Goal: Information Seeking & Learning: Understand process/instructions

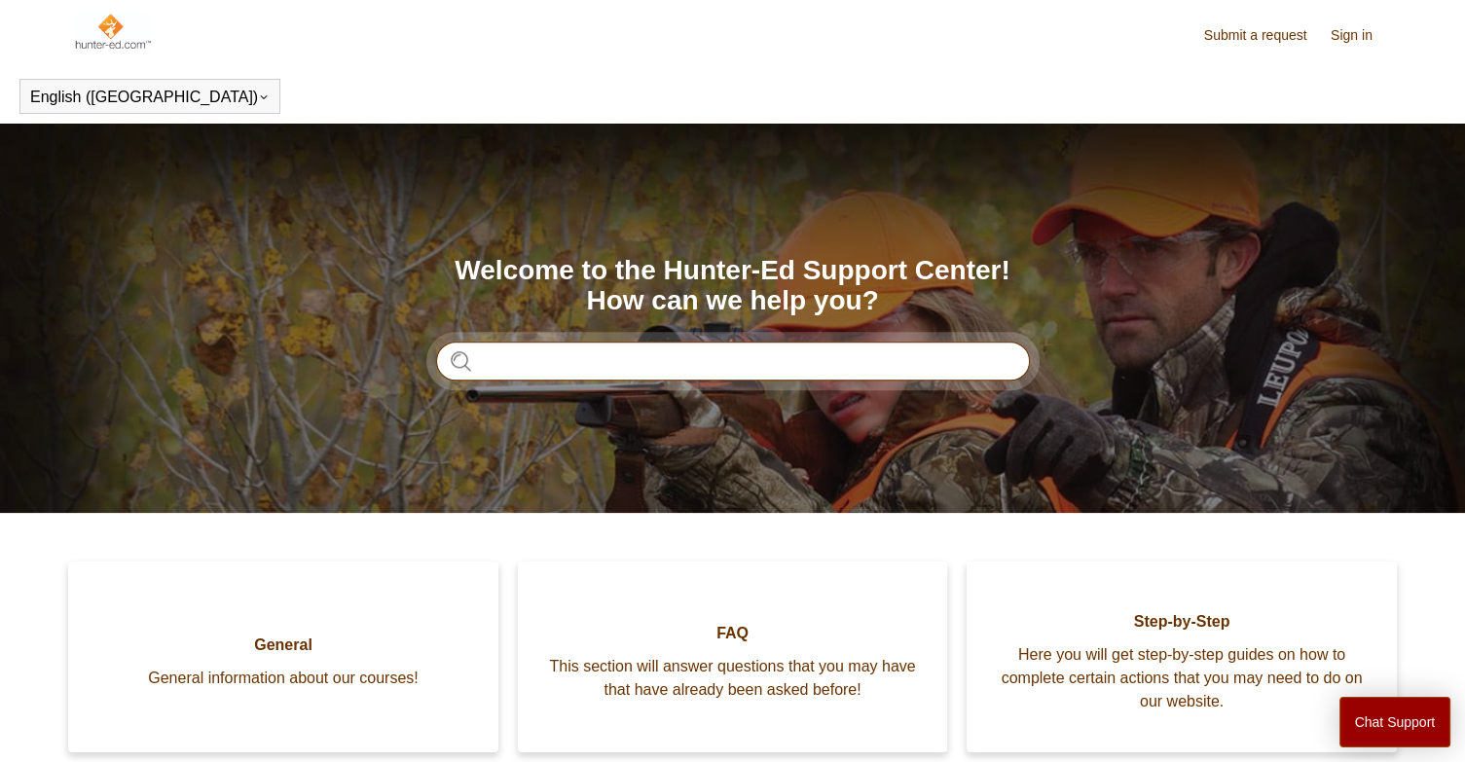
click at [557, 351] on input "Search" at bounding box center [733, 361] width 594 height 39
type input "**********"
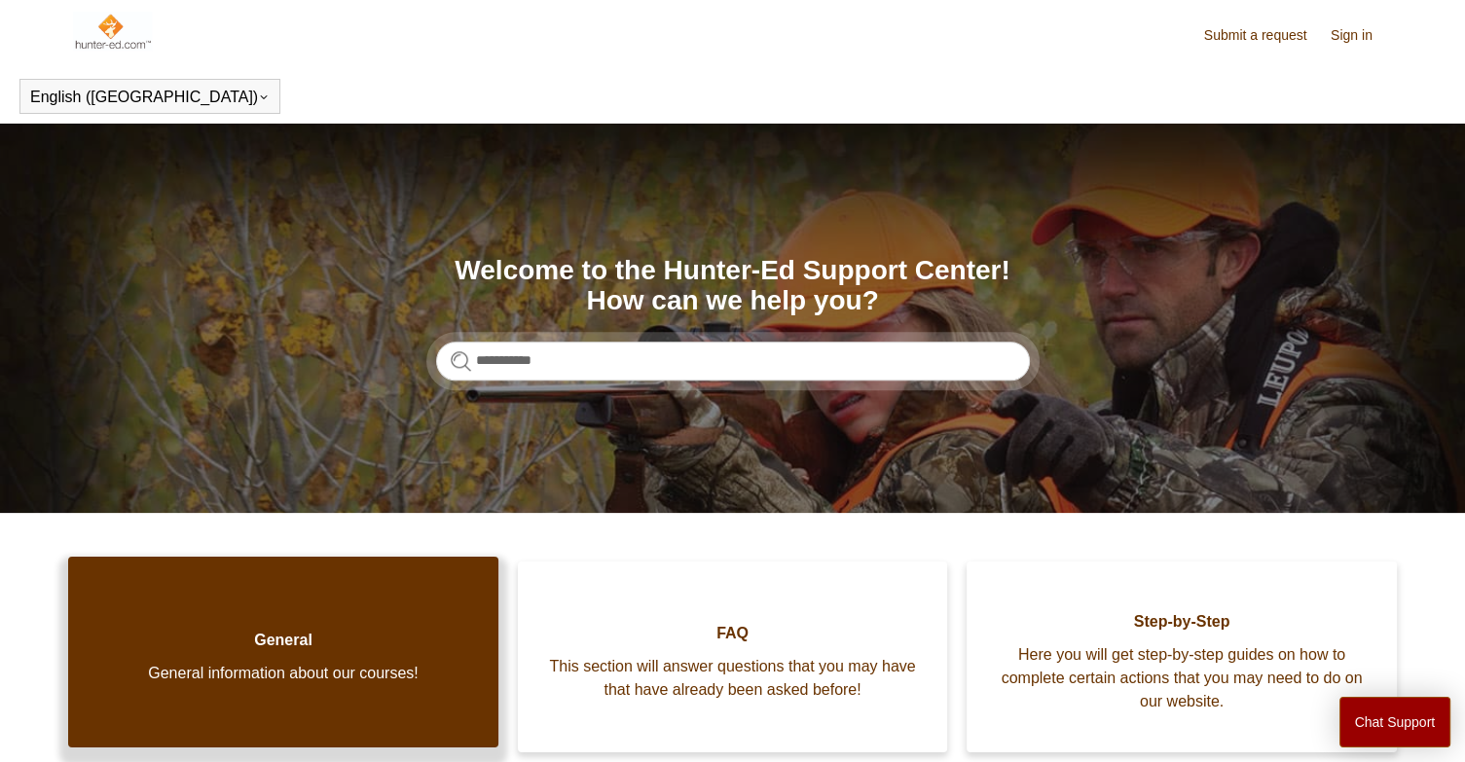
click at [303, 658] on link "General General information about our courses!" at bounding box center [283, 652] width 430 height 191
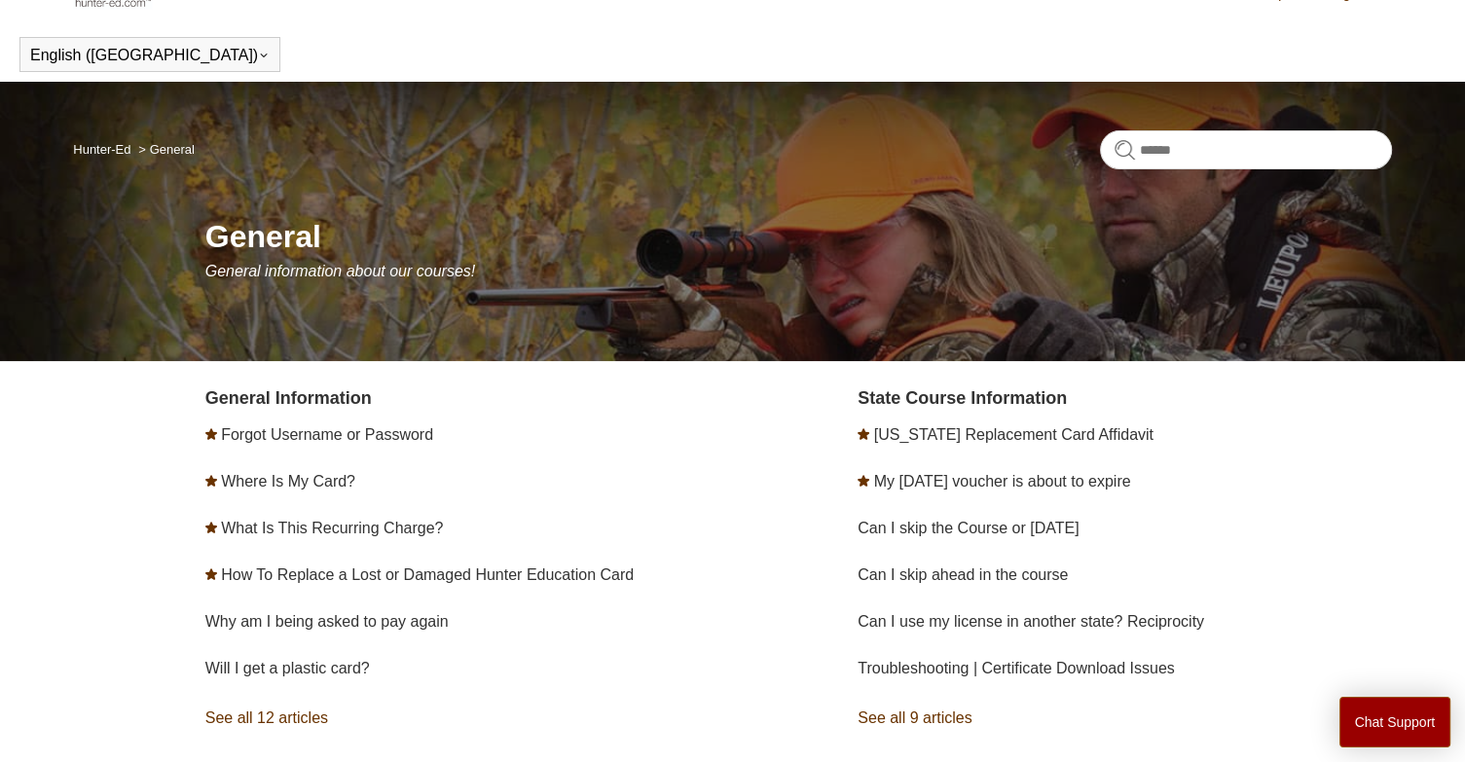
scroll to position [136, 0]
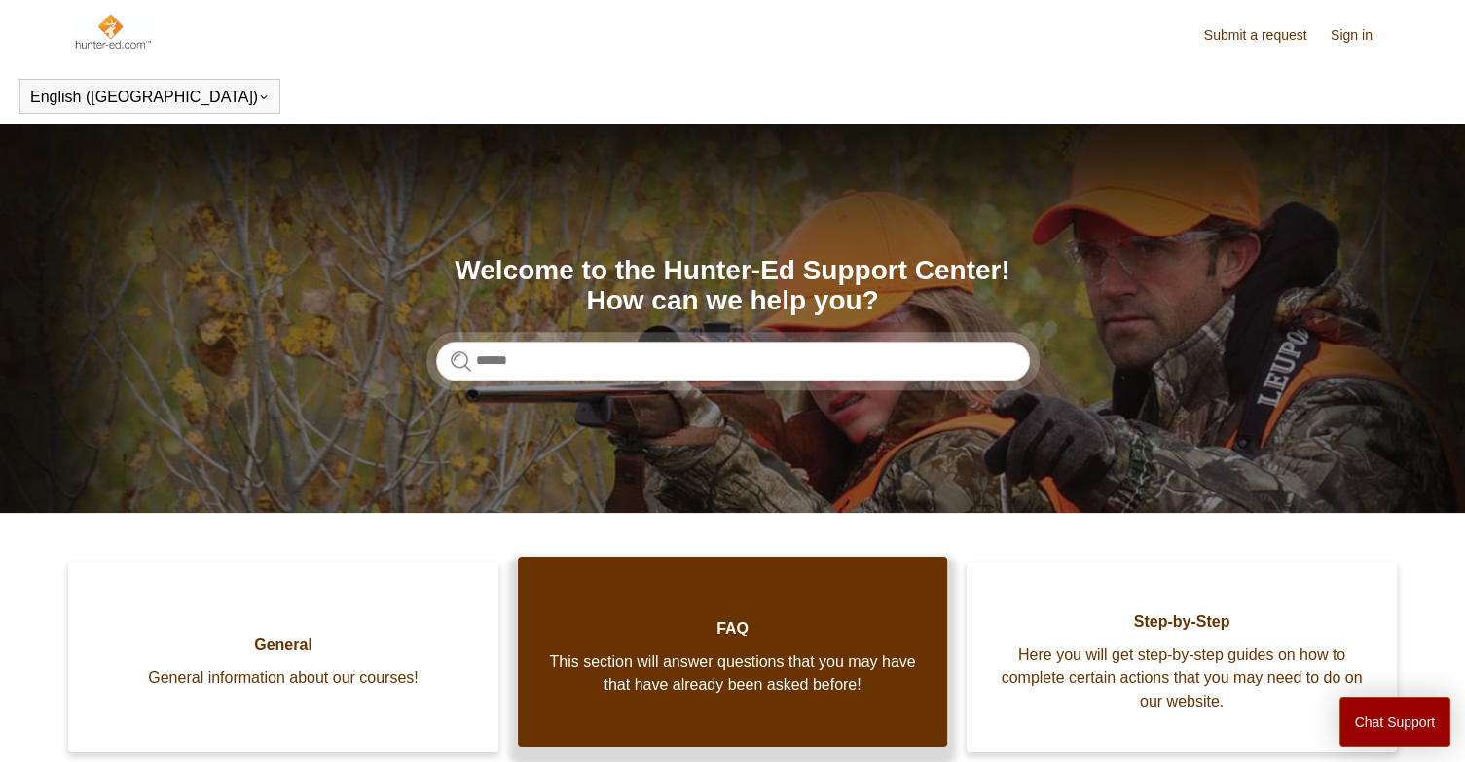
click at [760, 685] on span "This section will answer questions that you may have that have already been ask…" at bounding box center [733, 673] width 372 height 47
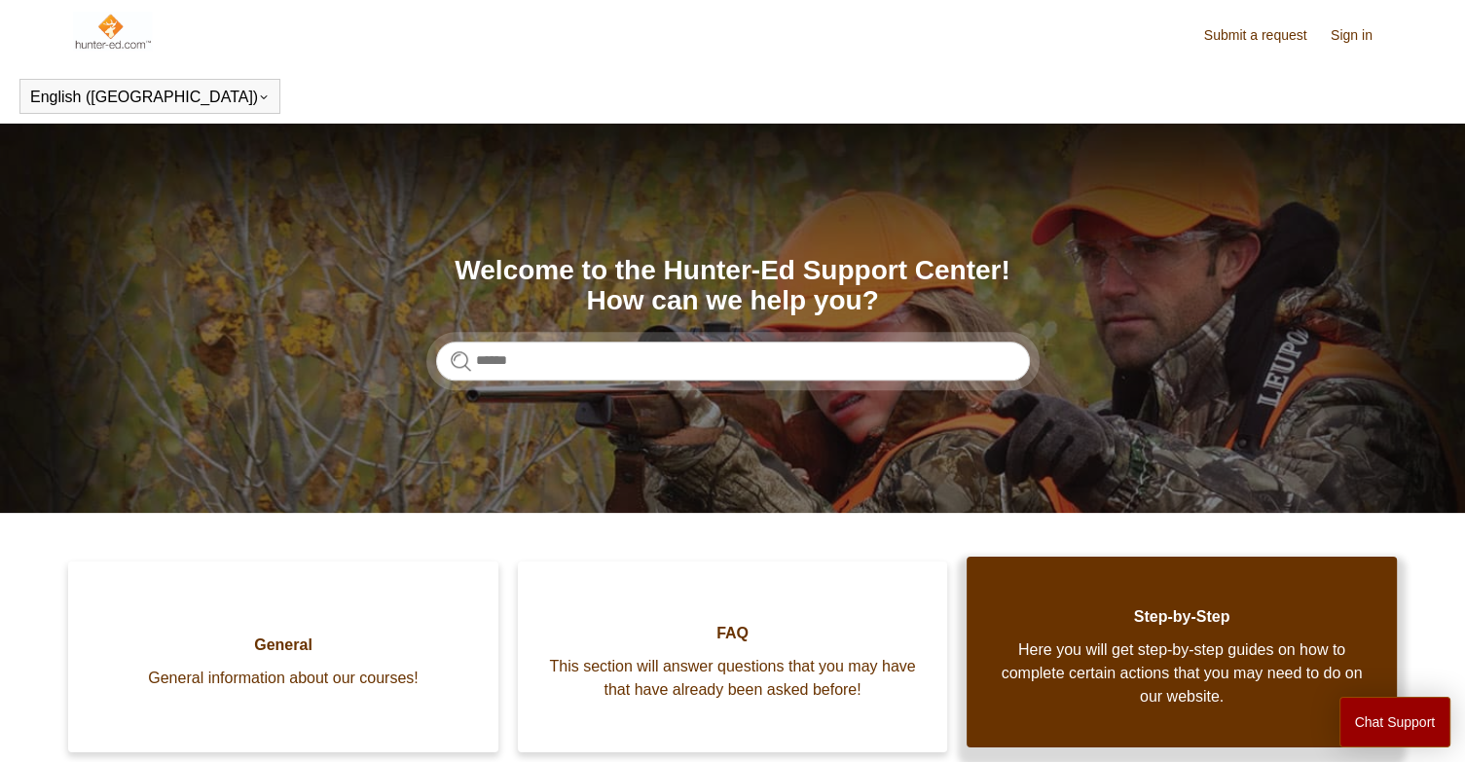
click at [1162, 652] on span "Here you will get step-by-step guides on how to complete certain actions that y…" at bounding box center [1182, 674] width 372 height 70
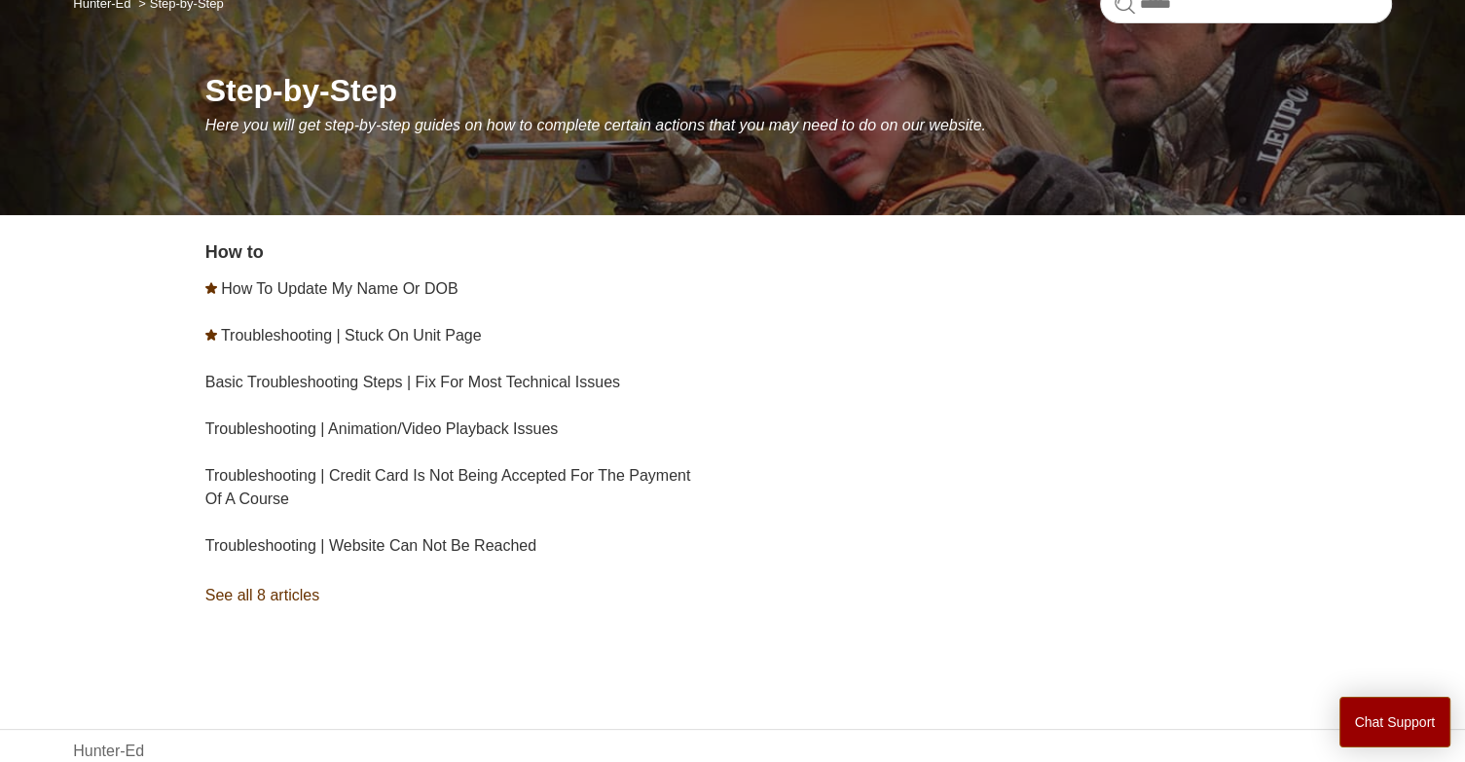
scroll to position [189, 0]
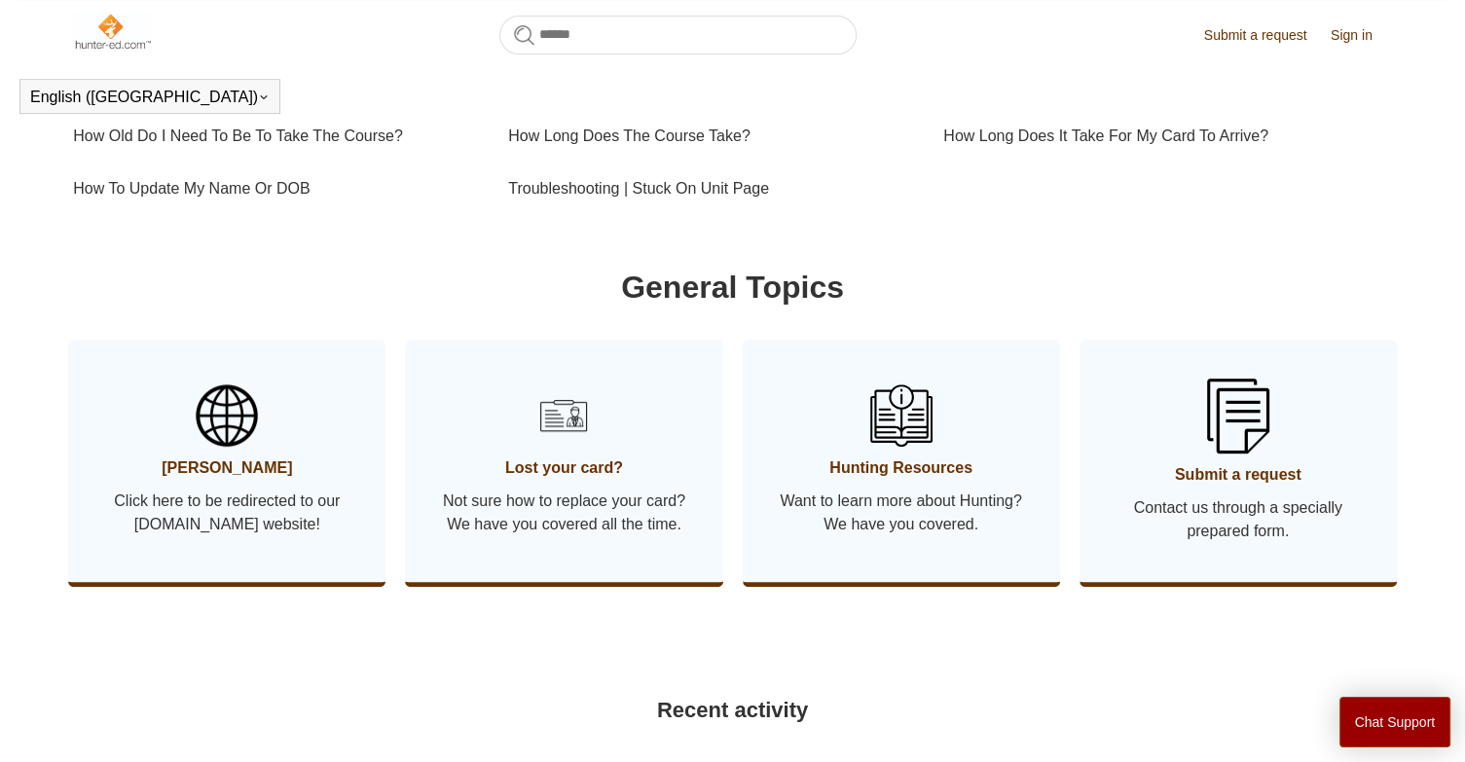
scroll to position [821, 0]
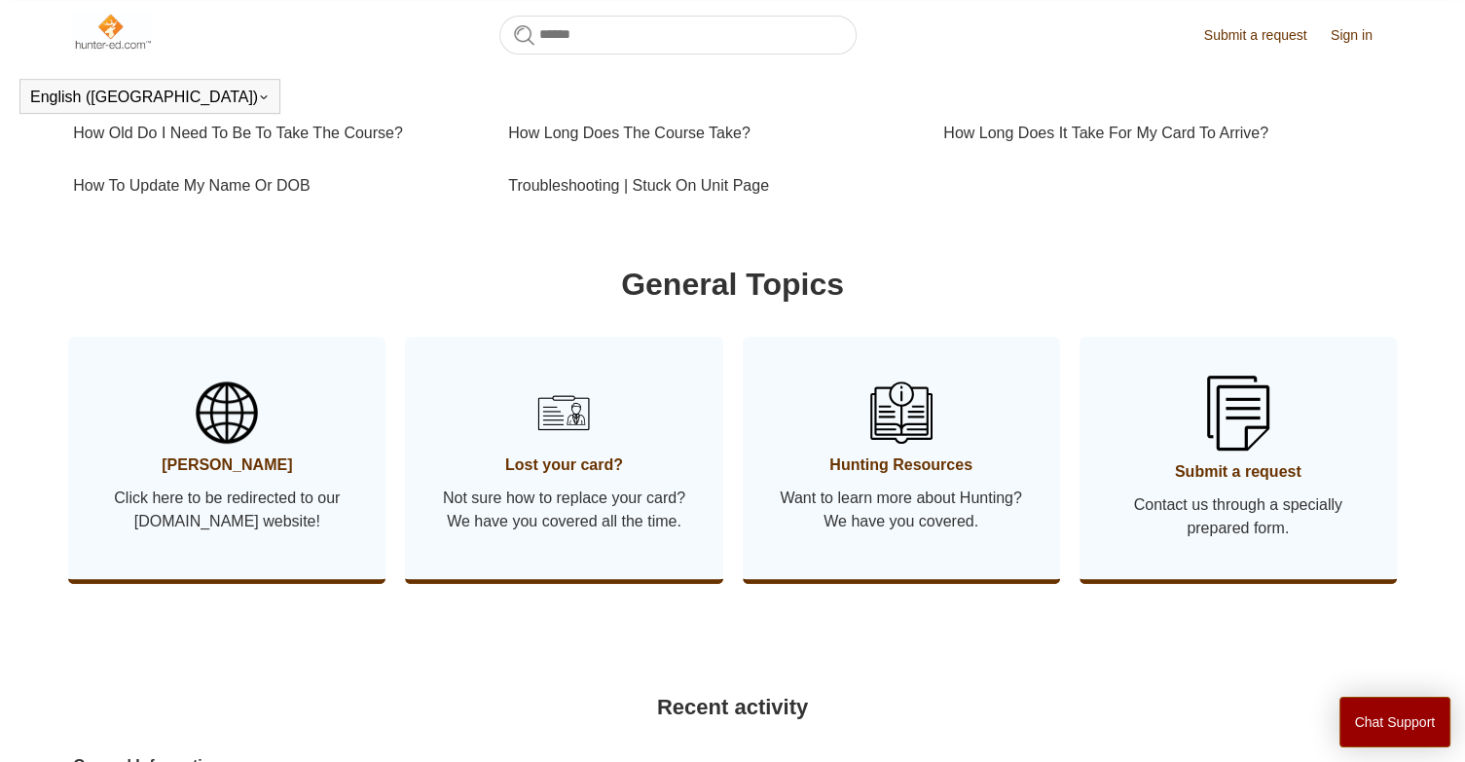
click at [516, 457] on link "Lost your card? Not sure how to replace your card? We have you covered all the …" at bounding box center [563, 458] width 317 height 242
click at [910, 447] on img at bounding box center [900, 413] width 68 height 68
click at [1275, 540] on span "Contact us through a specially prepared form." at bounding box center [1238, 517] width 259 height 47
